Goal: Navigation & Orientation: Find specific page/section

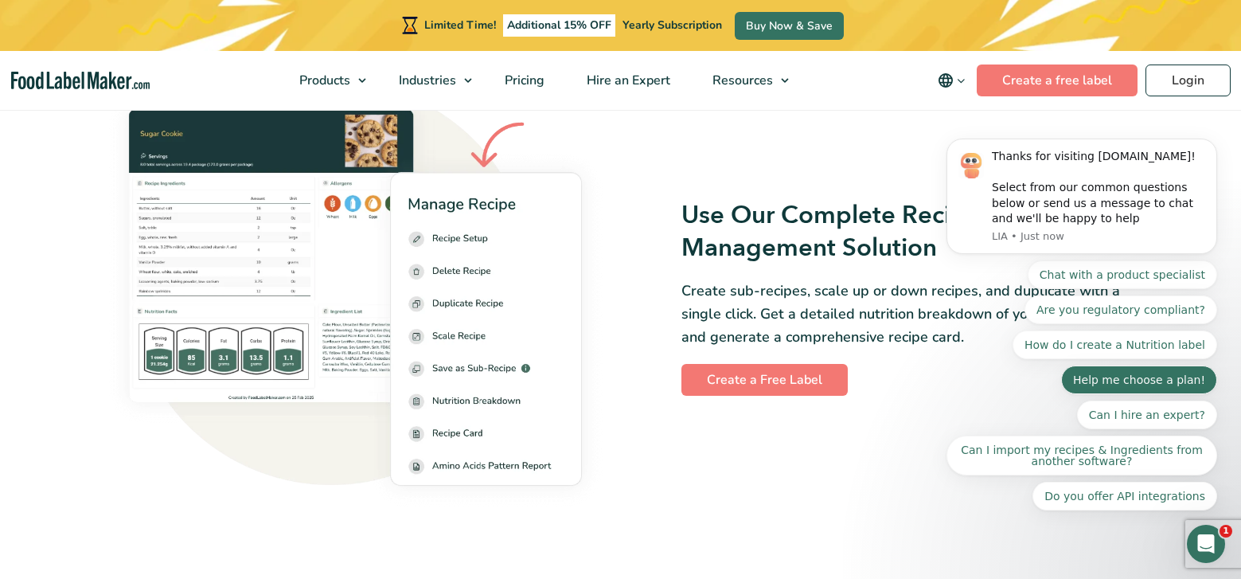
scroll to position [2228, 0]
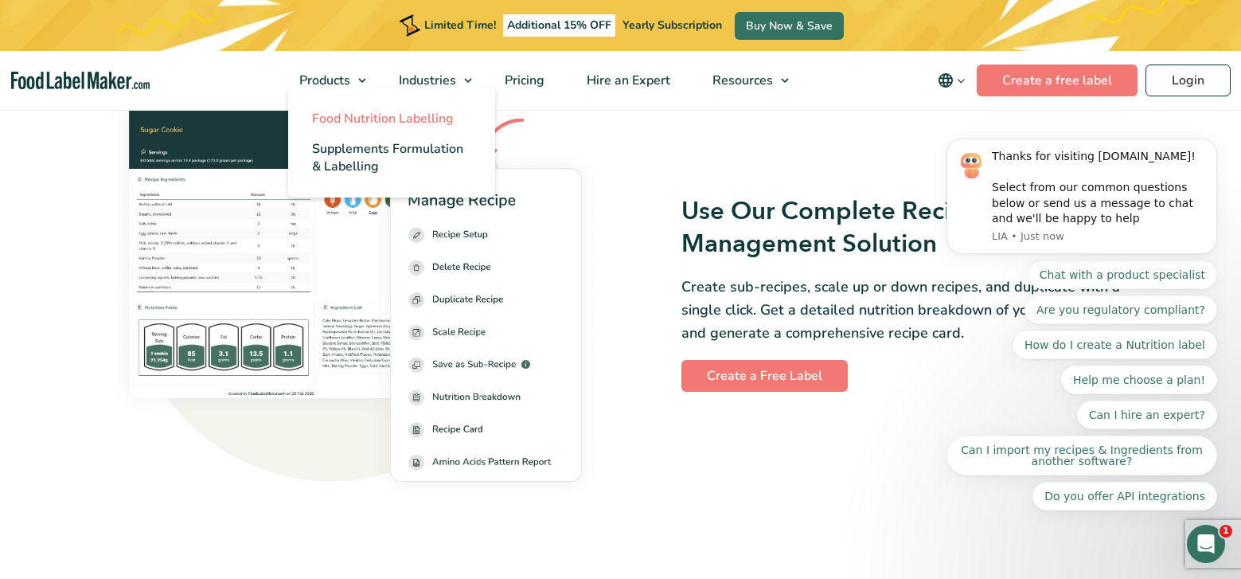
click at [358, 119] on span "Food Nutrition Labelling" at bounding box center [383, 119] width 142 height 18
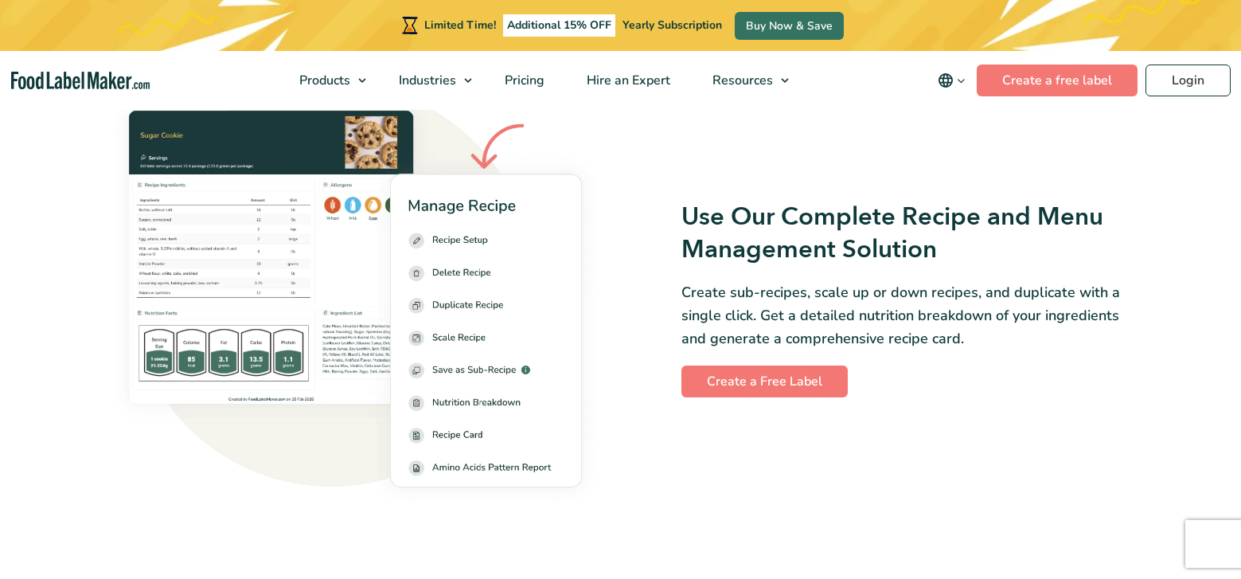
scroll to position [2223, 0]
